Goal: Navigation & Orientation: Find specific page/section

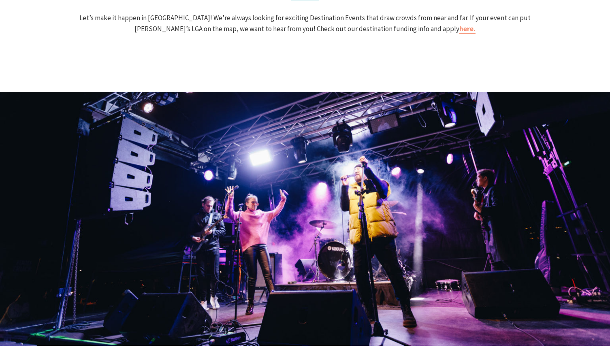
scroll to position [985, 0]
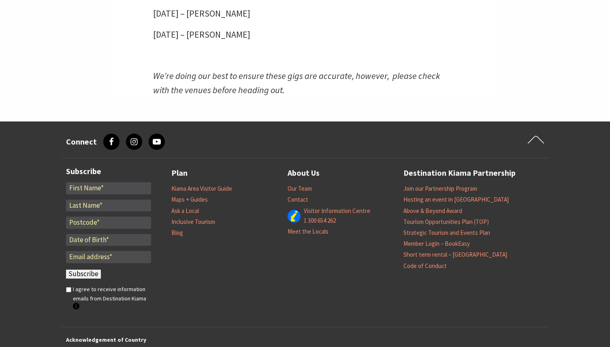
scroll to position [2390, 0]
